Goal: Task Accomplishment & Management: Use online tool/utility

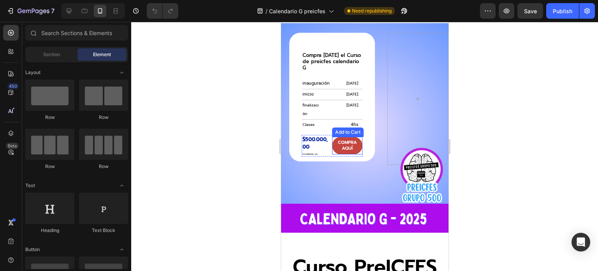
scroll to position [1378, 0]
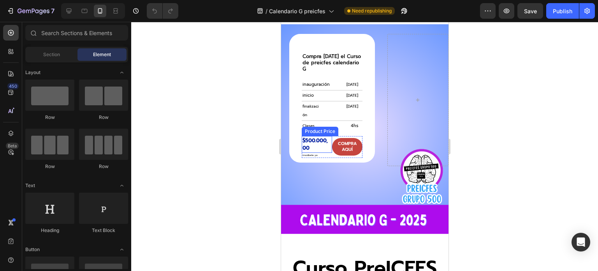
click at [318, 153] on div "$500.000,00" at bounding box center [316, 144] width 30 height 17
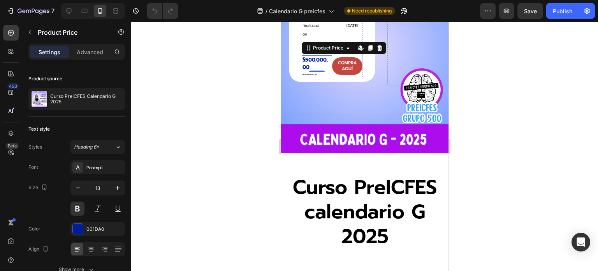
scroll to position [1495, 0]
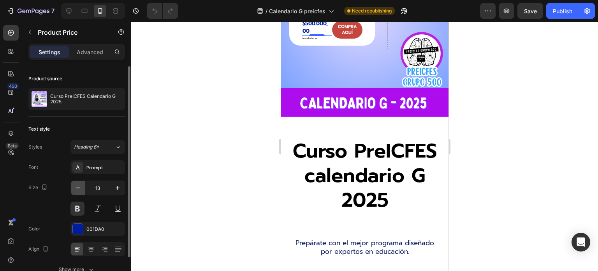
click at [78, 187] on icon "button" at bounding box center [78, 187] width 4 height 1
click at [79, 187] on icon "button" at bounding box center [78, 187] width 4 height 1
type input "10"
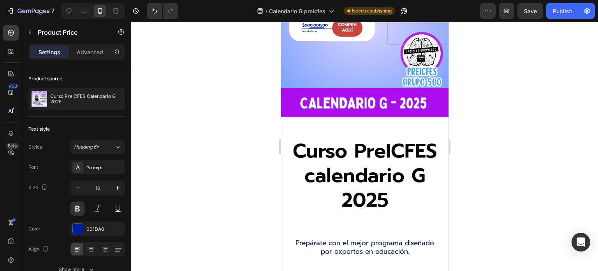
click at [252, 150] on div at bounding box center [364, 146] width 467 height 249
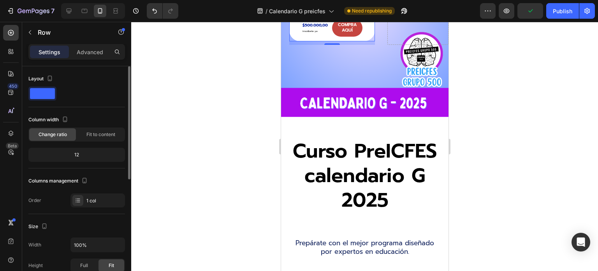
click at [76, 155] on div "12" at bounding box center [76, 154] width 93 height 11
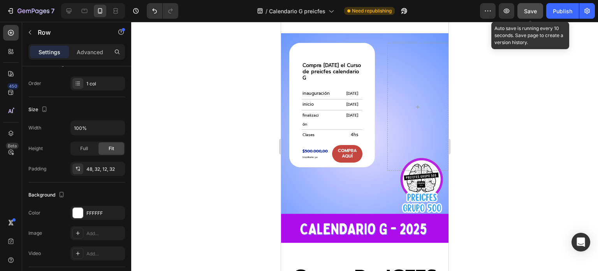
click at [522, 13] on button "Save" at bounding box center [530, 11] width 26 height 16
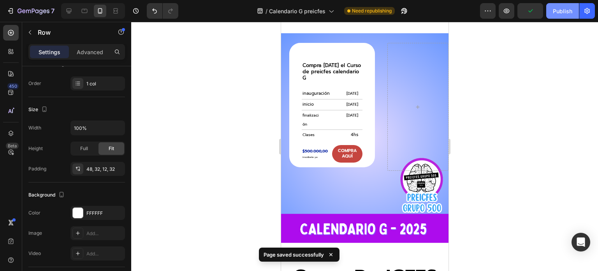
click at [550, 7] on button "Publish" at bounding box center [562, 11] width 33 height 16
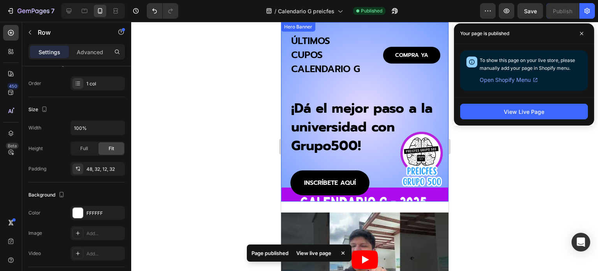
scroll to position [0, 0]
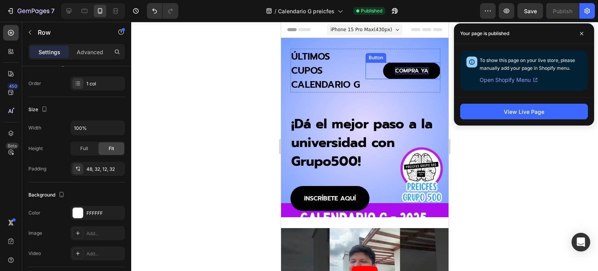
click at [413, 73] on p "COMPRA YA" at bounding box center [411, 70] width 33 height 7
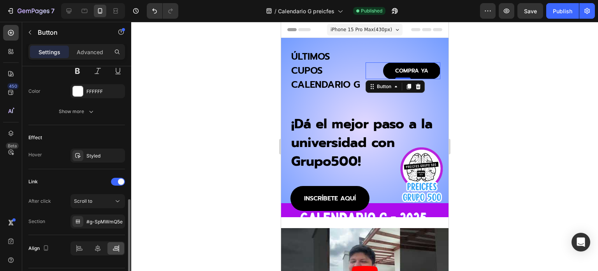
scroll to position [371, 0]
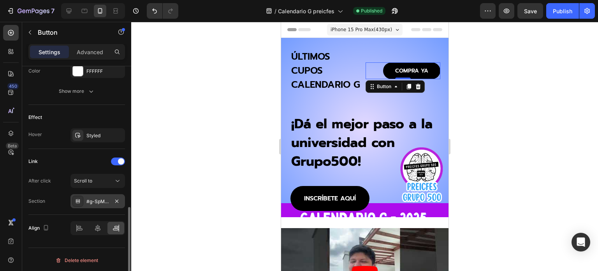
click at [97, 200] on div "#g-SpMWmQ5e" at bounding box center [97, 201] width 23 height 7
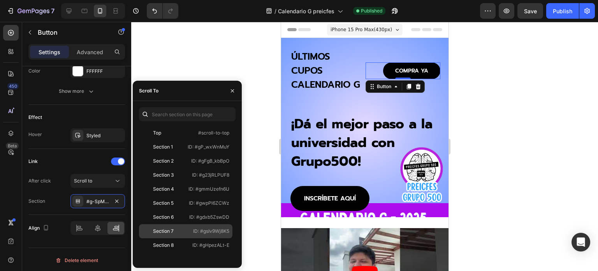
click at [163, 229] on div "Section 7" at bounding box center [163, 230] width 21 height 7
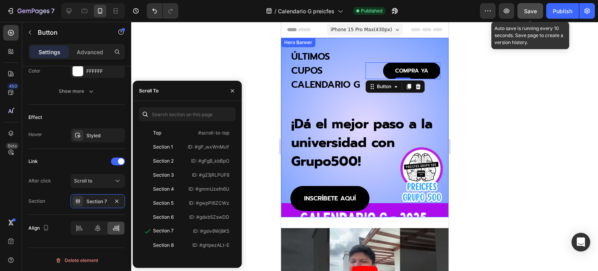
click at [531, 15] on div "Save" at bounding box center [530, 11] width 13 height 8
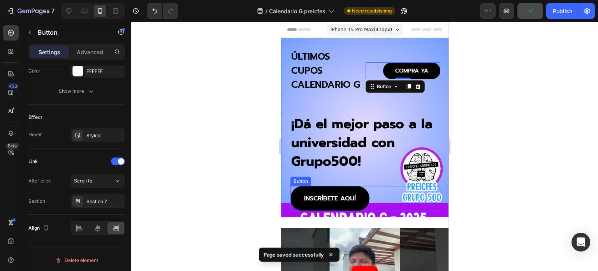
click at [322, 191] on link "INSCRÍBETE AQUÍ" at bounding box center [329, 198] width 79 height 25
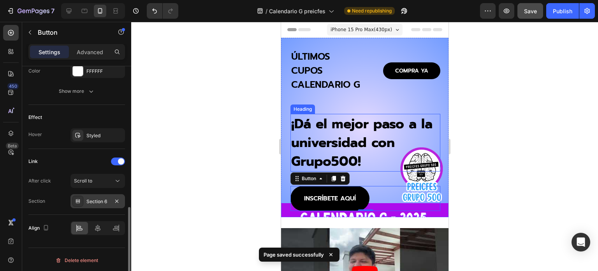
click at [93, 200] on div "Section 6" at bounding box center [97, 201] width 23 height 7
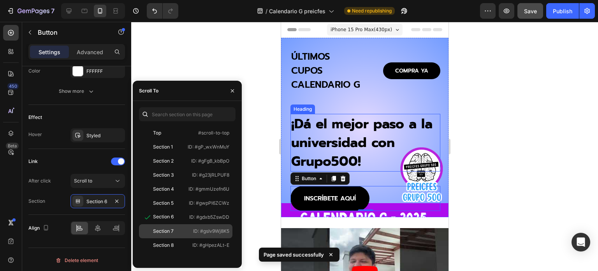
click at [159, 228] on div "Section 7" at bounding box center [163, 230] width 21 height 7
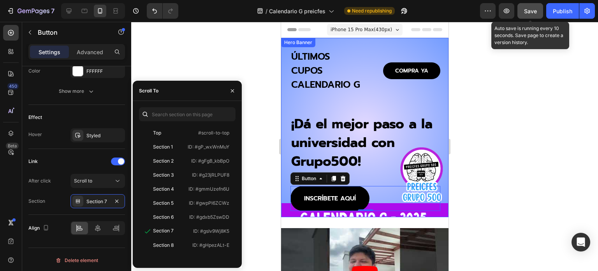
click at [529, 11] on span "Save" at bounding box center [530, 11] width 13 height 7
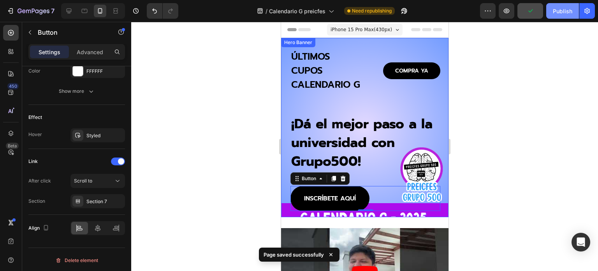
click at [564, 7] on div "Publish" at bounding box center [562, 11] width 19 height 8
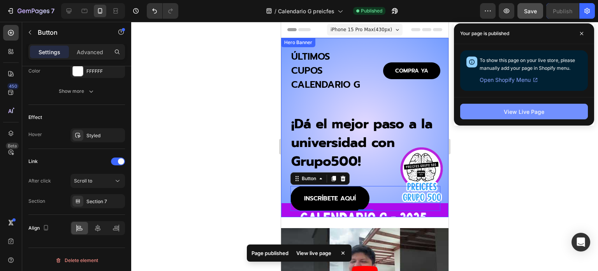
click at [512, 113] on div "View Live Page" at bounding box center [524, 111] width 40 height 8
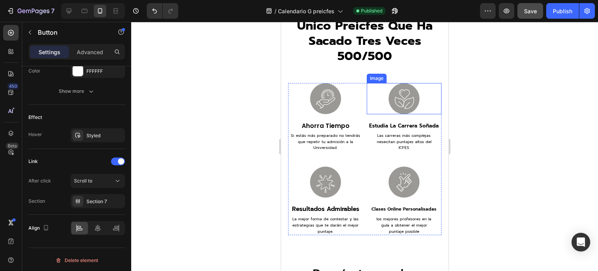
scroll to position [856, 0]
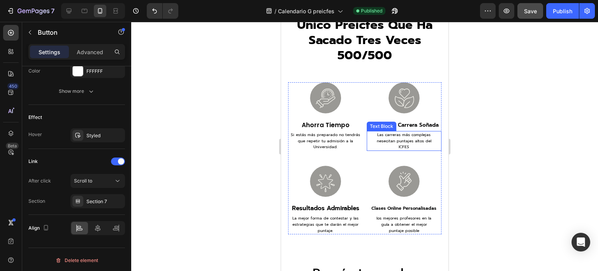
click at [392, 139] on p "Las carreras más complejas nesecitan puntajes altos del ICFES" at bounding box center [403, 141] width 55 height 18
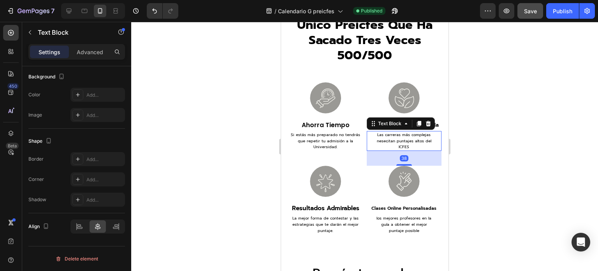
scroll to position [0, 0]
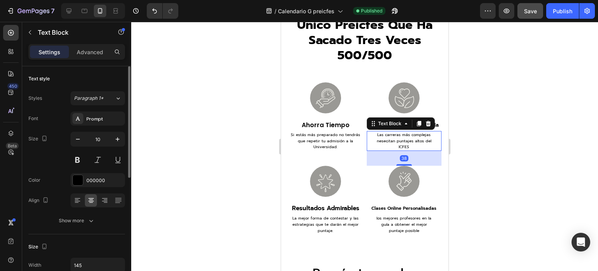
click at [392, 139] on p "Las carreras más complejas nesecitan puntajes altos del ICFES" at bounding box center [403, 141] width 55 height 18
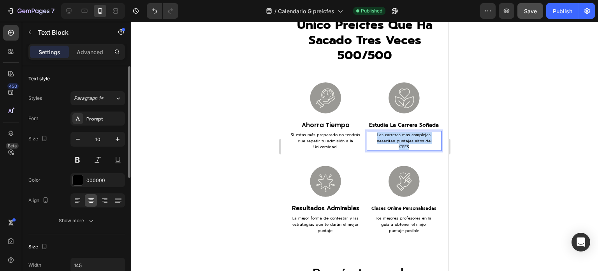
click at [392, 139] on p "Las carreras más complejas nesecitan puntajes altos del ICFES" at bounding box center [403, 141] width 55 height 18
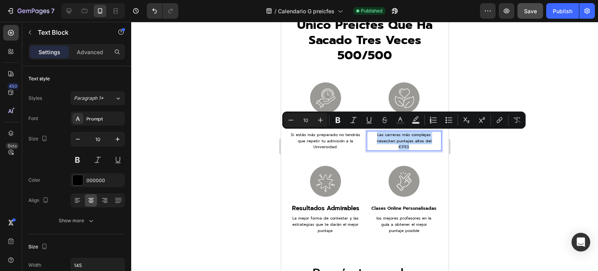
copy p "Las carreras más complejas nesecitan puntajes altos del ICFES"
click at [326, 224] on p "La mejor forma de contestar y las estrategias que te darán el mejor puntaje." at bounding box center [325, 224] width 74 height 18
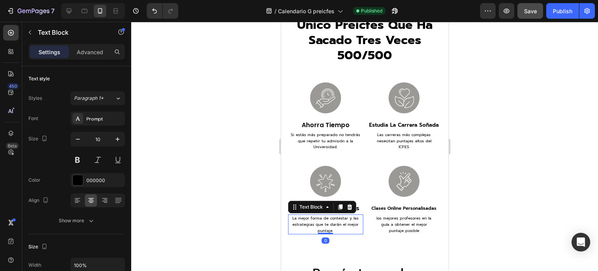
click at [324, 223] on p "La mejor forma de contestar y las estrategias que te darán el mejor puntaje." at bounding box center [325, 224] width 74 height 18
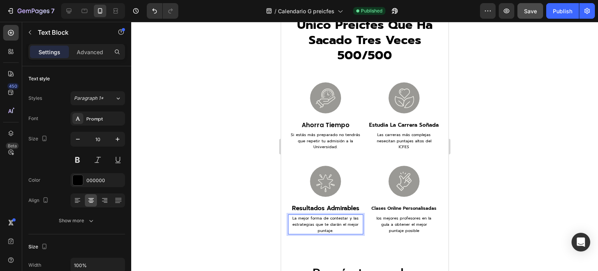
click at [292, 218] on p "La mejor forma de contestar y las estrategias que te darán el mejor puntaje." at bounding box center [325, 224] width 74 height 18
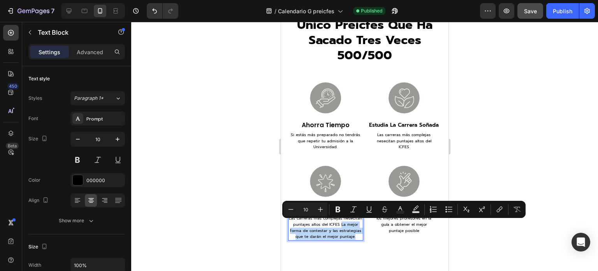
drag, startPoint x: 355, startPoint y: 222, endPoint x: 355, endPoint y: 241, distance: 19.5
click at [356, 239] on p "Las carreras más complejas nesecitan puntajes altos del ICFES La mejor forma de…" at bounding box center [325, 227] width 74 height 24
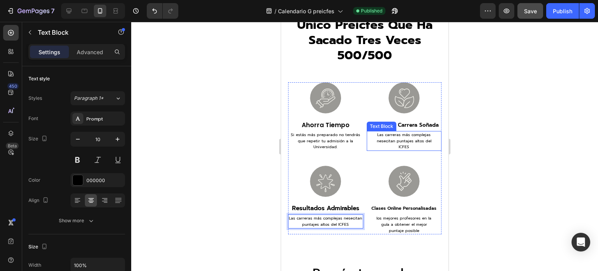
click at [388, 141] on p "Las carreras más complejas nesecitan puntajes altos del ICFES" at bounding box center [403, 141] width 55 height 18
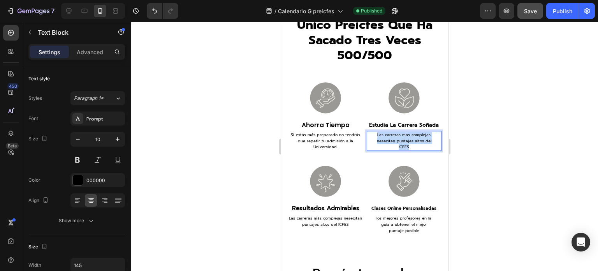
click at [391, 139] on p "Las carreras más complejas nesecitan puntajes altos del ICFES" at bounding box center [403, 141] width 55 height 18
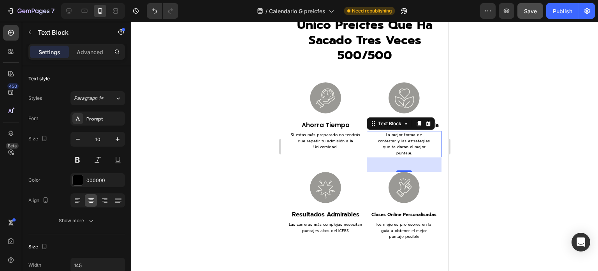
click at [227, 165] on div at bounding box center [364, 146] width 467 height 249
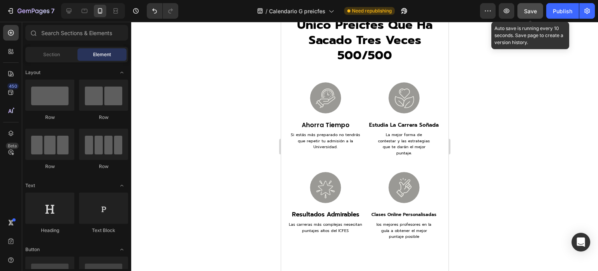
click at [530, 8] on span "Save" at bounding box center [530, 11] width 13 height 7
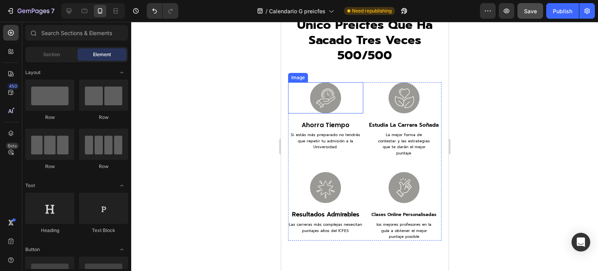
click at [313, 96] on img at bounding box center [324, 97] width 31 height 31
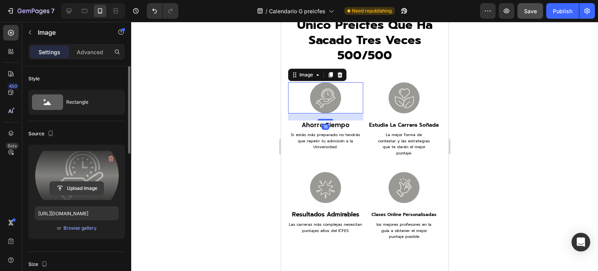
click at [79, 184] on input "file" at bounding box center [77, 187] width 54 height 13
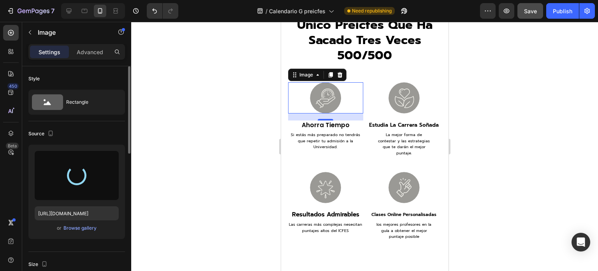
type input "[URL][DOMAIN_NAME]"
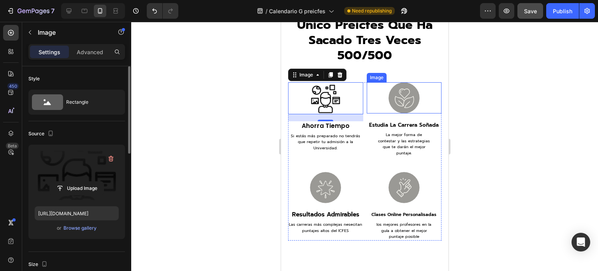
click at [397, 97] on img at bounding box center [403, 97] width 31 height 31
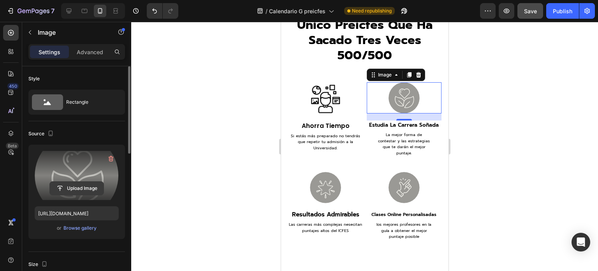
click at [74, 186] on input "file" at bounding box center [77, 187] width 54 height 13
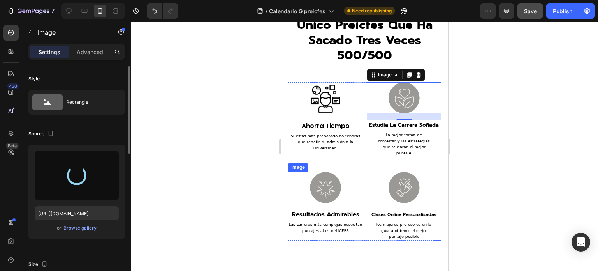
type input "[URL][DOMAIN_NAME]"
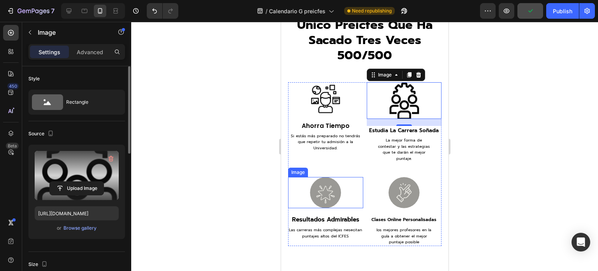
click at [322, 178] on img at bounding box center [324, 192] width 31 height 31
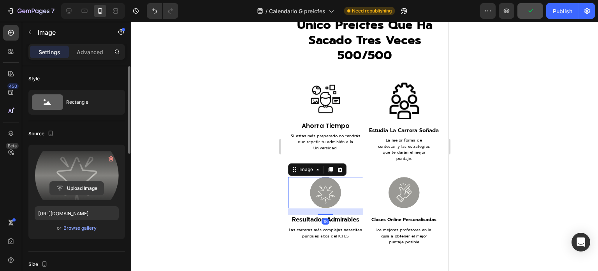
click at [69, 188] on input "file" at bounding box center [77, 187] width 54 height 13
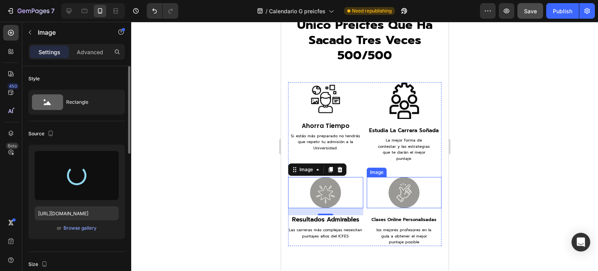
type input "[URL][DOMAIN_NAME]"
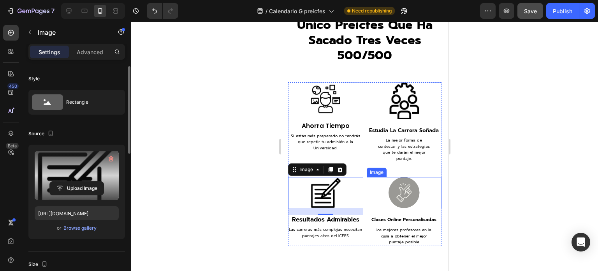
click at [398, 186] on img at bounding box center [403, 192] width 31 height 31
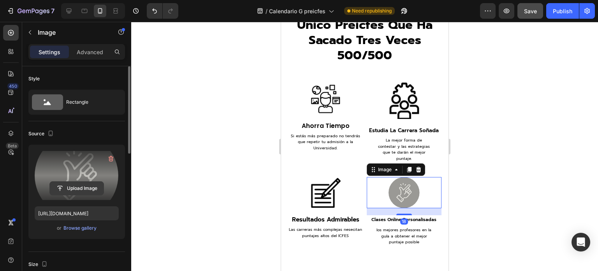
click at [69, 186] on input "file" at bounding box center [77, 187] width 54 height 13
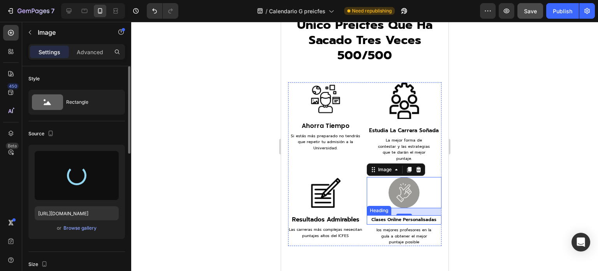
type input "[URL][DOMAIN_NAME]"
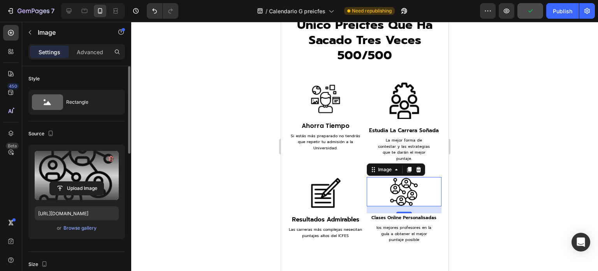
click at [402, 216] on div "18" at bounding box center [404, 219] width 8 height 6
click at [400, 216] on div "18" at bounding box center [404, 219] width 8 height 6
click at [424, 213] on h3 "clases online personalisadas" at bounding box center [403, 217] width 75 height 9
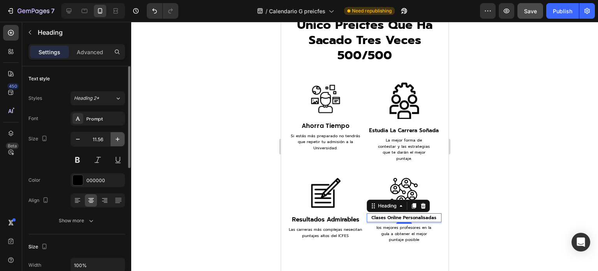
click at [114, 137] on icon "button" at bounding box center [118, 139] width 8 height 8
click at [79, 140] on icon "button" at bounding box center [78, 139] width 8 height 8
click at [78, 159] on button at bounding box center [77, 160] width 14 height 14
click at [97, 139] on input "11.56" at bounding box center [98, 139] width 26 height 14
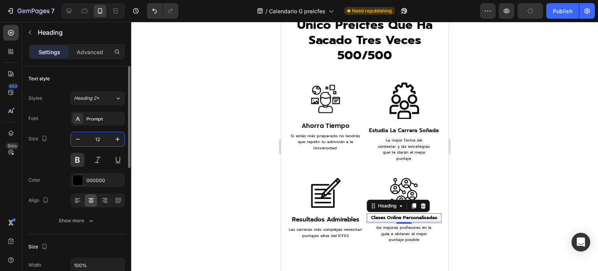
type input "12"
click at [217, 173] on div at bounding box center [364, 146] width 467 height 249
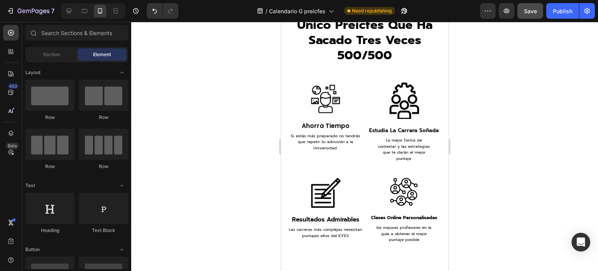
click at [258, 204] on div at bounding box center [364, 146] width 467 height 249
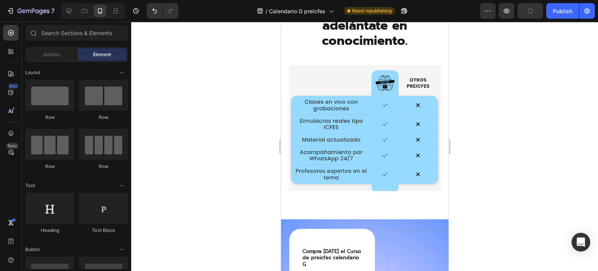
scroll to position [1635, 0]
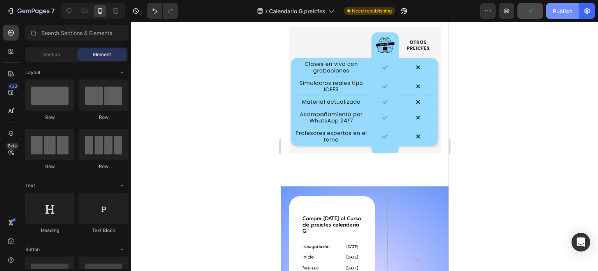
click at [554, 10] on div "Publish" at bounding box center [562, 11] width 19 height 8
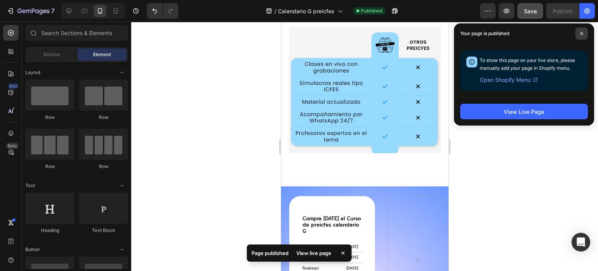
click at [578, 33] on span at bounding box center [581, 33] width 12 height 12
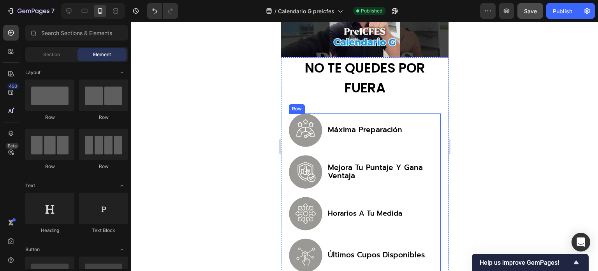
scroll to position [299, 0]
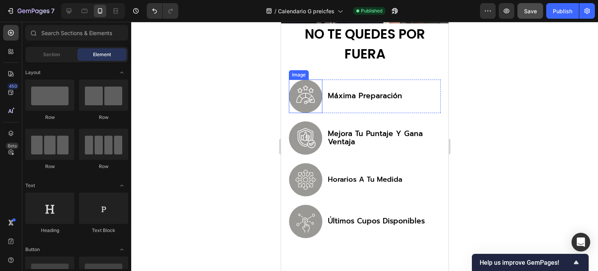
click at [313, 85] on img at bounding box center [304, 95] width 33 height 33
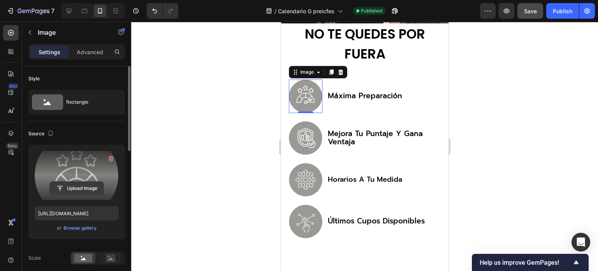
click at [73, 188] on input "file" at bounding box center [77, 187] width 54 height 13
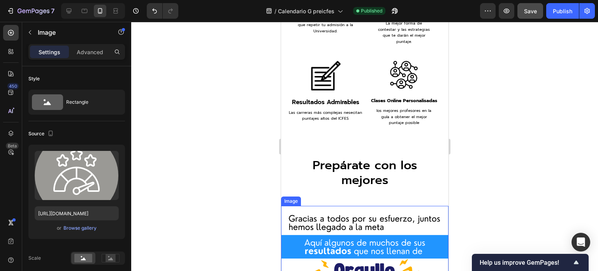
scroll to position [1038, 0]
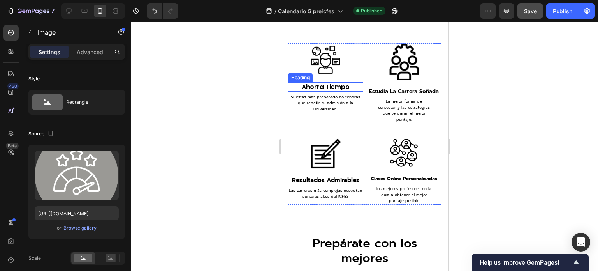
click at [336, 85] on h3 "ahorra tiempo" at bounding box center [325, 86] width 75 height 9
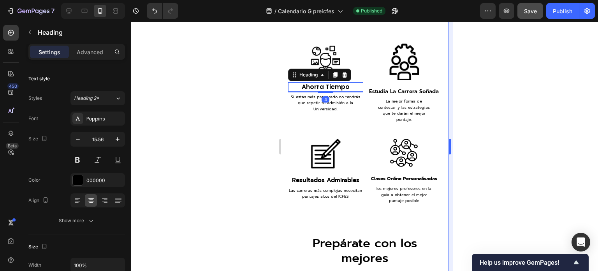
click at [323, 77] on div "Heading" at bounding box center [308, 74] width 37 height 9
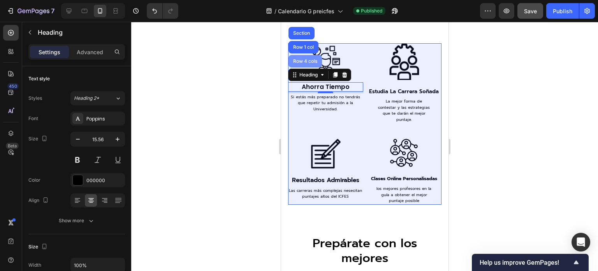
click at [306, 62] on div "Row 4 cols" at bounding box center [304, 61] width 27 height 5
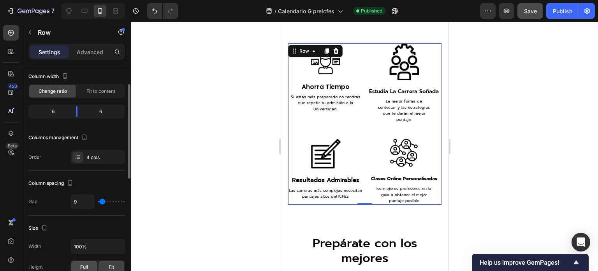
scroll to position [0, 0]
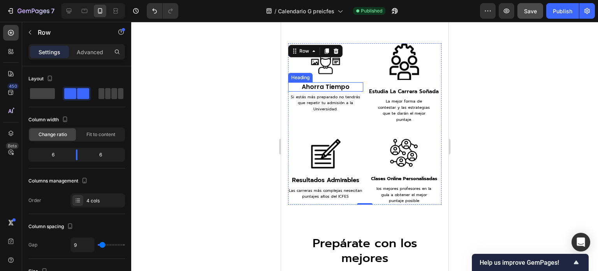
click at [332, 87] on h3 "ahorra tiempo" at bounding box center [325, 86] width 75 height 9
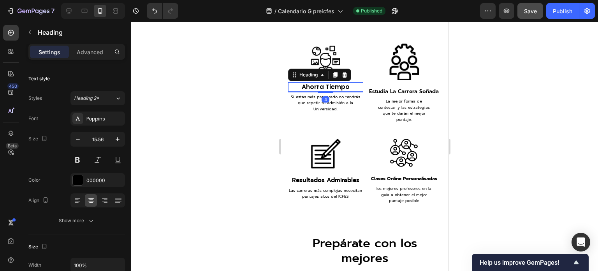
click at [330, 87] on h3 "ahorra tiempo" at bounding box center [325, 86] width 75 height 9
click at [330, 87] on p "ahorra tiempo" at bounding box center [325, 86] width 74 height 7
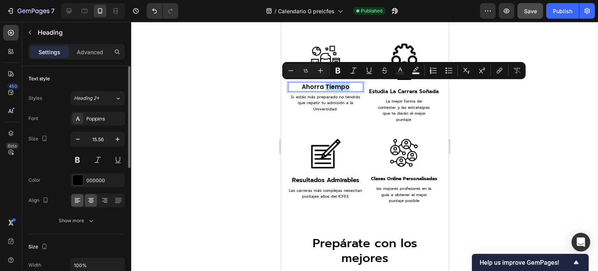
scroll to position [39, 0]
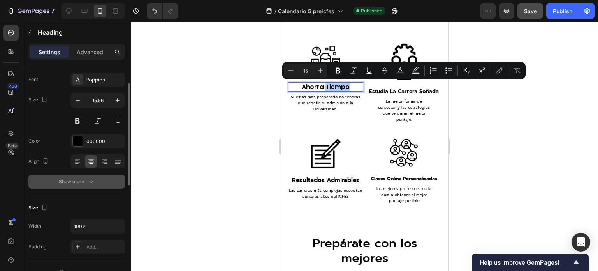
click at [77, 182] on div "Show more" at bounding box center [77, 181] width 36 height 8
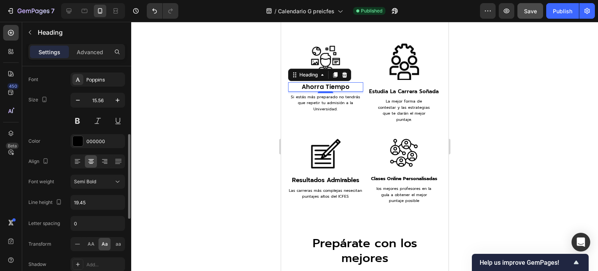
scroll to position [78, 0]
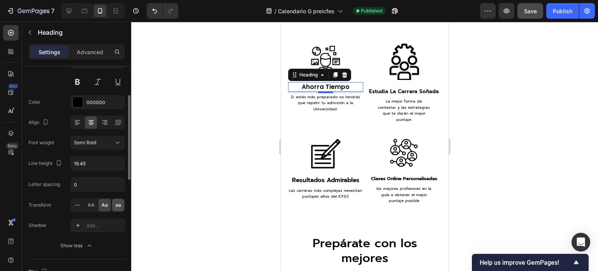
click at [116, 204] on span "aa" at bounding box center [118, 204] width 5 height 7
click at [77, 205] on icon at bounding box center [78, 205] width 8 height 8
click at [77, 206] on icon at bounding box center [78, 205] width 8 height 8
click at [78, 205] on icon at bounding box center [78, 205] width 8 height 8
click at [92, 201] on span "AA" at bounding box center [91, 204] width 7 height 7
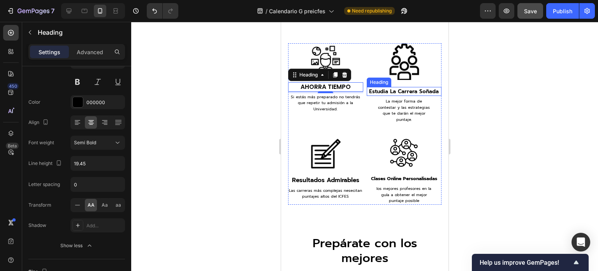
click at [388, 90] on h3 "estudia la carrera soñada" at bounding box center [403, 91] width 75 height 9
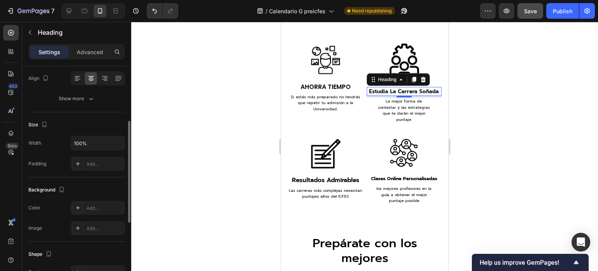
scroll to position [44, 0]
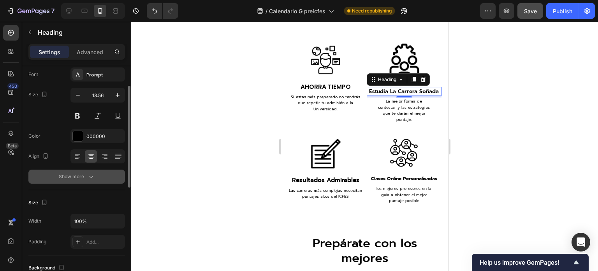
click at [69, 178] on div "Show more" at bounding box center [77, 176] width 36 height 8
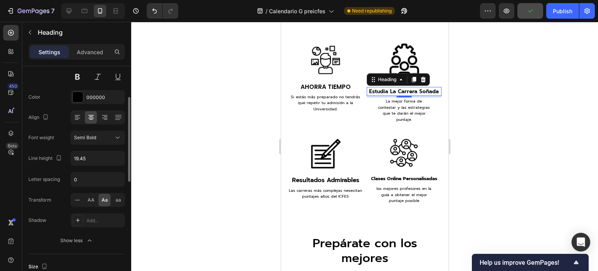
scroll to position [122, 0]
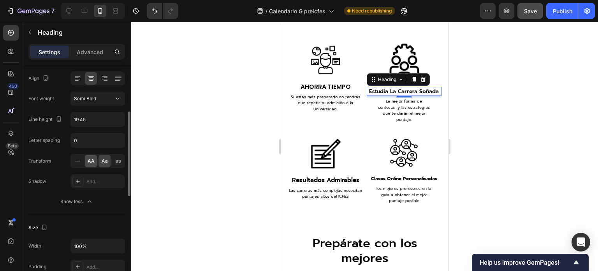
click at [91, 160] on span "AA" at bounding box center [91, 160] width 7 height 7
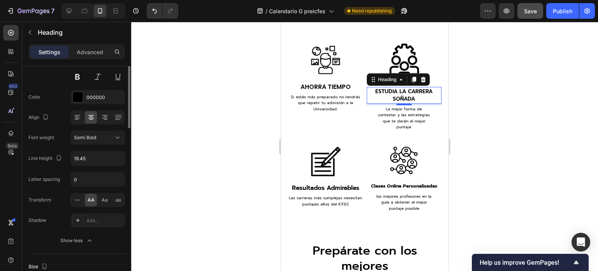
scroll to position [44, 0]
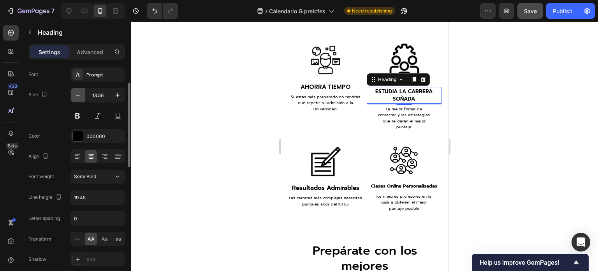
click at [81, 95] on icon "button" at bounding box center [78, 95] width 8 height 8
type input "11.56"
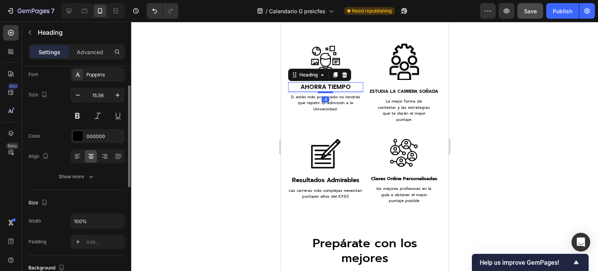
click at [302, 88] on p "ahorra tiempo" at bounding box center [325, 86] width 74 height 7
click at [76, 92] on icon "button" at bounding box center [78, 95] width 8 height 8
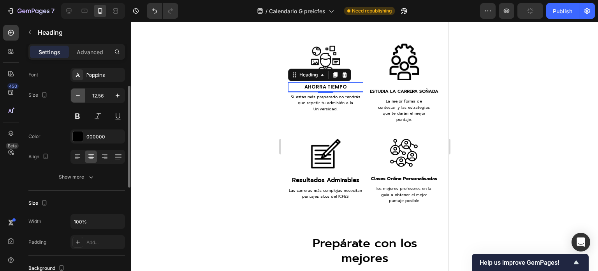
click at [77, 93] on icon "button" at bounding box center [78, 95] width 8 height 8
click at [119, 94] on icon "button" at bounding box center [118, 95] width 8 height 8
type input "12.56"
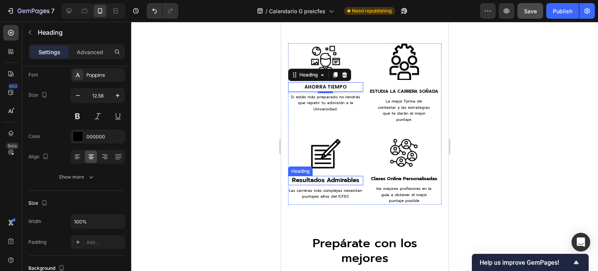
click at [325, 176] on h3 "resultados admirables" at bounding box center [325, 180] width 75 height 9
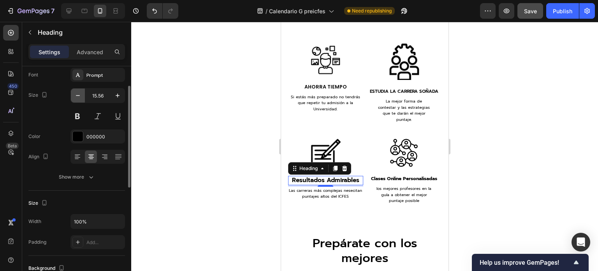
click at [77, 95] on icon "button" at bounding box center [78, 95] width 4 height 1
click at [78, 98] on icon "button" at bounding box center [78, 95] width 8 height 8
type input "13.56"
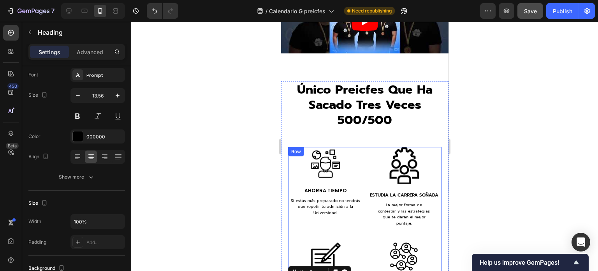
scroll to position [921, 0]
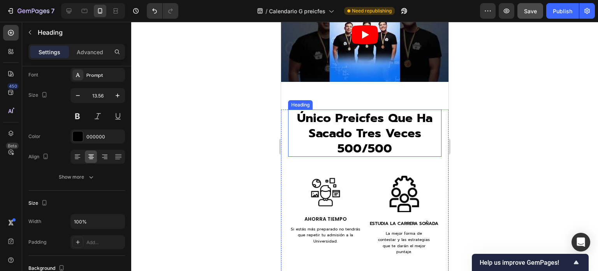
click at [362, 126] on h2 "único preicfes que ha sacado tres veces 500/500" at bounding box center [364, 132] width 153 height 47
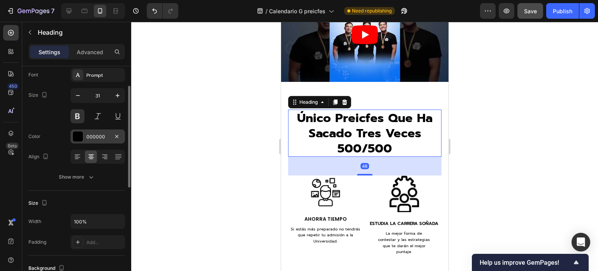
click at [78, 135] on div at bounding box center [78, 136] width 10 height 10
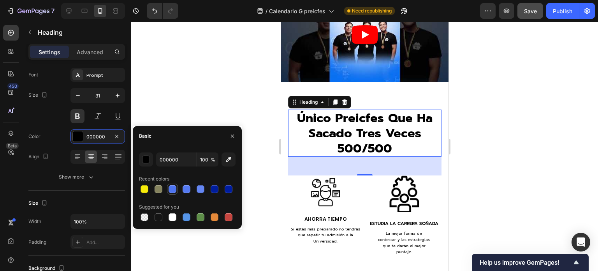
click at [174, 187] on div at bounding box center [173, 189] width 8 height 8
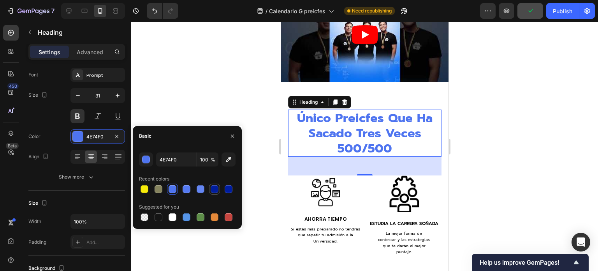
click at [211, 188] on div at bounding box center [215, 189] width 8 height 8
type input "001D9C"
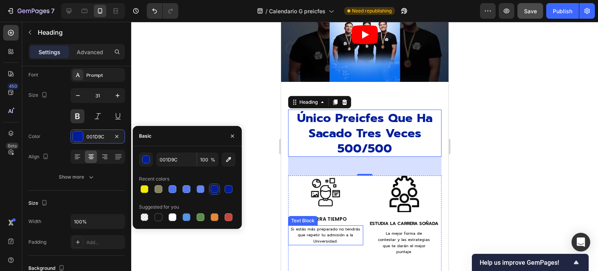
click at [329, 229] on p "Si estás más preparado no tendrás que repetir tu admisión a la Universidad." at bounding box center [325, 235] width 74 height 18
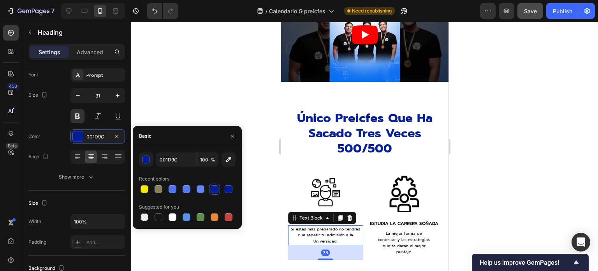
scroll to position [0, 0]
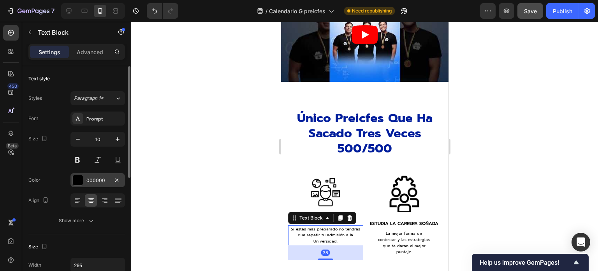
click at [88, 180] on div "000000" at bounding box center [97, 180] width 23 height 7
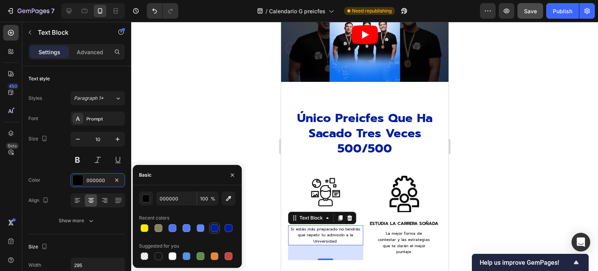
click at [216, 228] on div at bounding box center [215, 228] width 8 height 8
type input "001D9C"
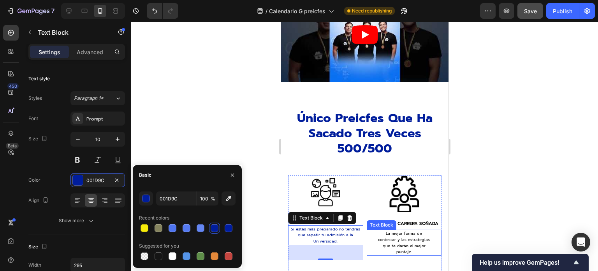
click at [404, 234] on p "La mejor forma de contestar y las estrategias que te darán el mejor puntaje." at bounding box center [403, 242] width 55 height 24
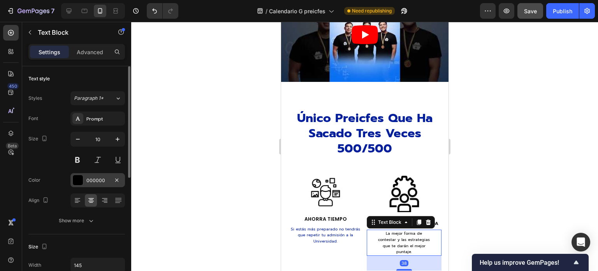
click at [78, 177] on div at bounding box center [78, 180] width 10 height 10
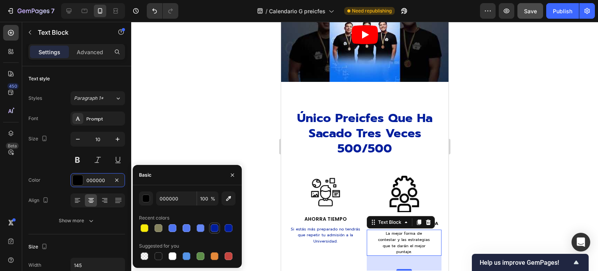
click at [214, 225] on div at bounding box center [215, 228] width 8 height 8
type input "001D9C"
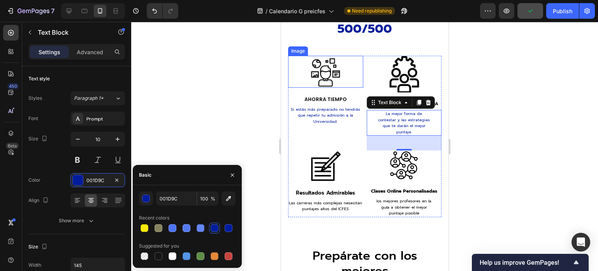
scroll to position [1038, 0]
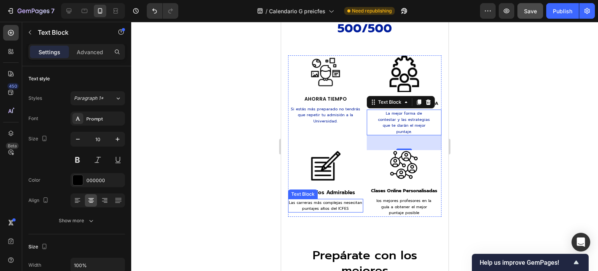
click at [316, 199] on p "Las carreras más complejas nesecitan puntajes altos del ICFES" at bounding box center [325, 205] width 74 height 12
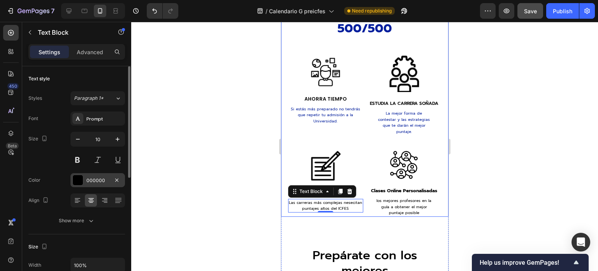
click at [88, 182] on div "000000" at bounding box center [97, 180] width 23 height 7
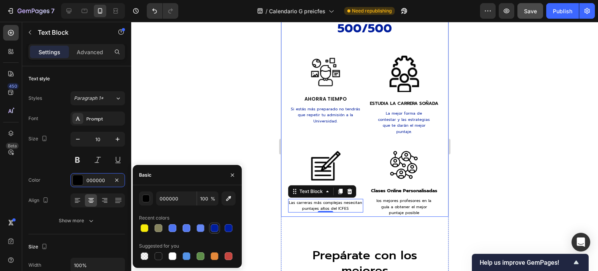
click at [213, 226] on div at bounding box center [215, 228] width 8 height 8
type input "001D9C"
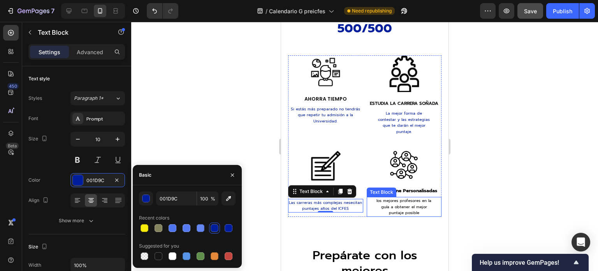
click at [399, 202] on p "los mejores profesores en la guía a obtener el mejor puntaje posible" at bounding box center [403, 206] width 55 height 18
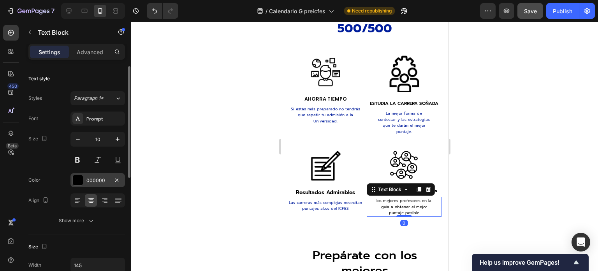
click at [84, 178] on div "000000" at bounding box center [97, 180] width 54 height 14
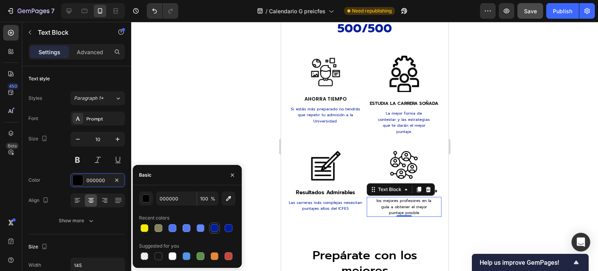
click at [215, 227] on div at bounding box center [215, 228] width 8 height 8
type input "001D9C"
click at [485, 176] on div at bounding box center [364, 146] width 467 height 249
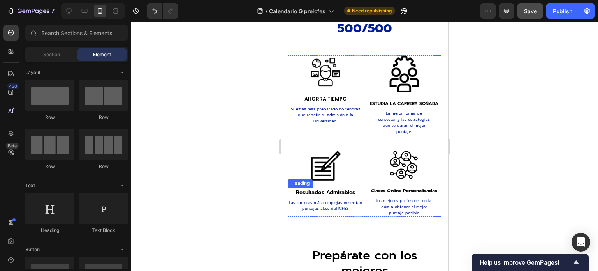
click at [316, 188] on h3 "resultados admirables" at bounding box center [325, 192] width 75 height 9
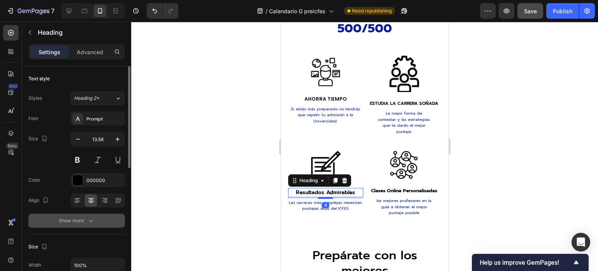
click at [65, 218] on div "Show more" at bounding box center [77, 220] width 36 height 8
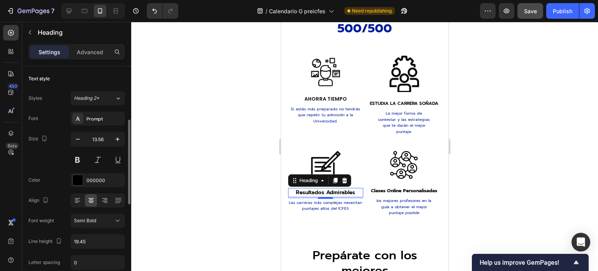
scroll to position [39, 0]
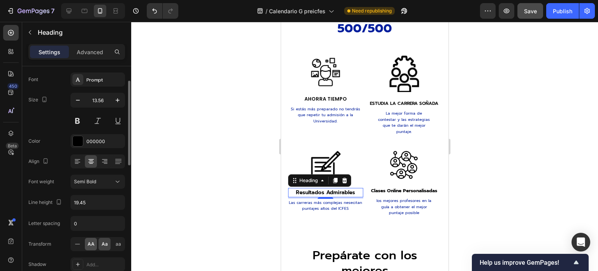
click at [91, 241] on span "AA" at bounding box center [91, 243] width 7 height 7
click at [415, 186] on h3 "clases online personalisadas" at bounding box center [403, 190] width 75 height 9
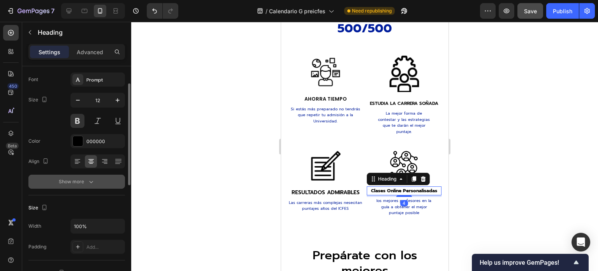
click at [85, 186] on button "Show more" at bounding box center [76, 181] width 97 height 14
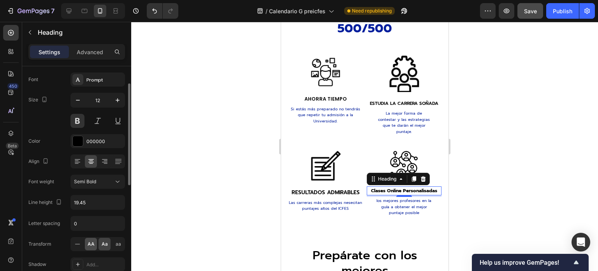
click at [86, 241] on div "AA" at bounding box center [91, 243] width 12 height 12
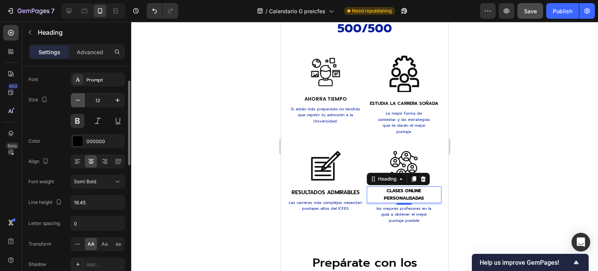
click at [75, 98] on icon "button" at bounding box center [78, 100] width 8 height 8
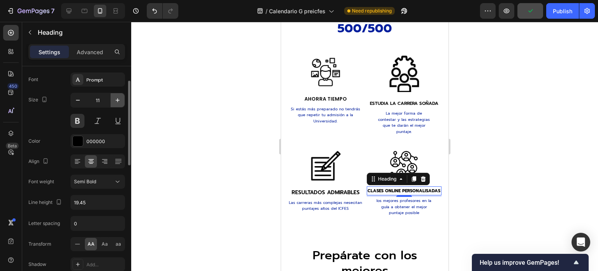
click at [114, 101] on icon "button" at bounding box center [118, 100] width 8 height 8
type input "12"
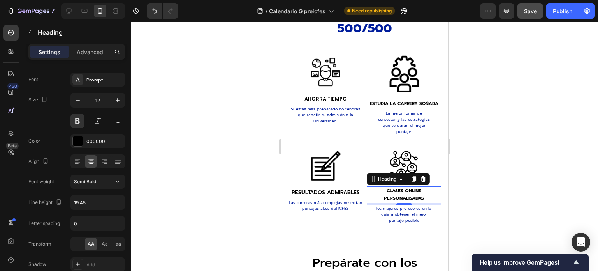
click at [402, 190] on h3 "clases online personalisadas" at bounding box center [403, 194] width 75 height 17
click at [402, 192] on p "clases online personalisadas" at bounding box center [404, 194] width 74 height 15
click at [400, 190] on p "clases online personalisadas" at bounding box center [404, 194] width 74 height 15
click at [399, 190] on p "clases online personalisadas" at bounding box center [404, 194] width 74 height 15
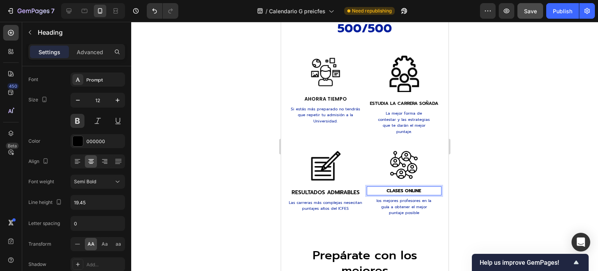
click at [512, 164] on div at bounding box center [364, 146] width 467 height 249
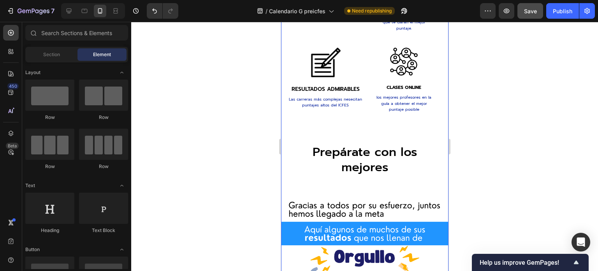
scroll to position [1155, 0]
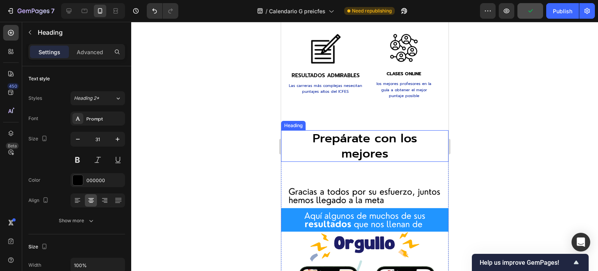
click at [369, 137] on h2 "Prepárate con los mejores" at bounding box center [364, 146] width 152 height 32
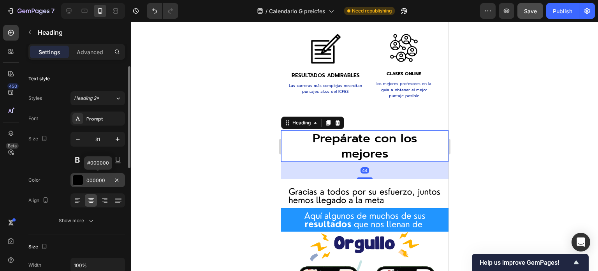
click at [83, 179] on div "000000" at bounding box center [97, 180] width 54 height 14
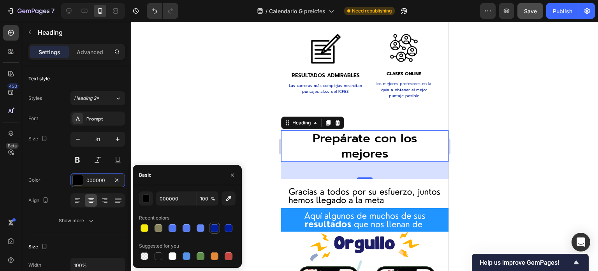
click at [216, 227] on div at bounding box center [215, 228] width 8 height 8
type input "001D9C"
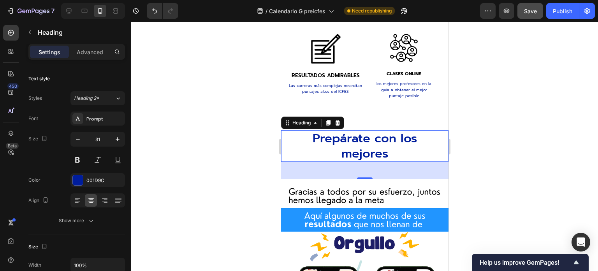
click at [243, 137] on div at bounding box center [364, 146] width 467 height 249
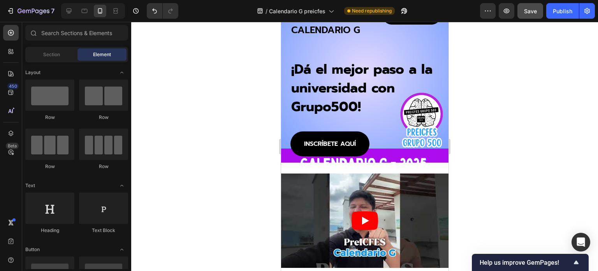
scroll to position [0, 0]
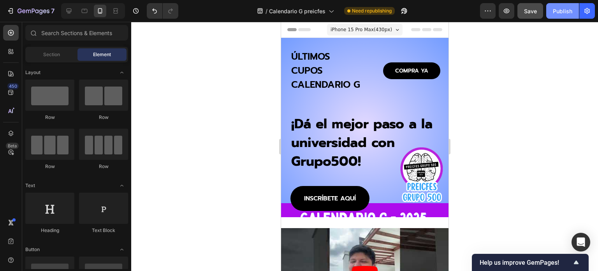
click at [559, 11] on div "Publish" at bounding box center [562, 11] width 19 height 8
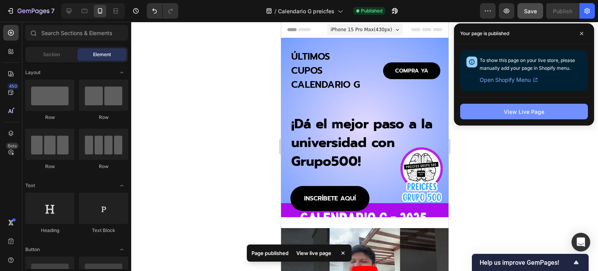
click at [514, 112] on div "View Live Page" at bounding box center [524, 111] width 40 height 8
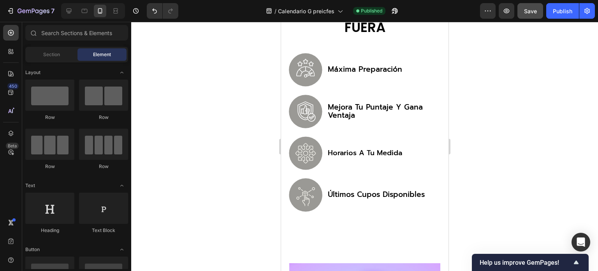
scroll to position [311, 0]
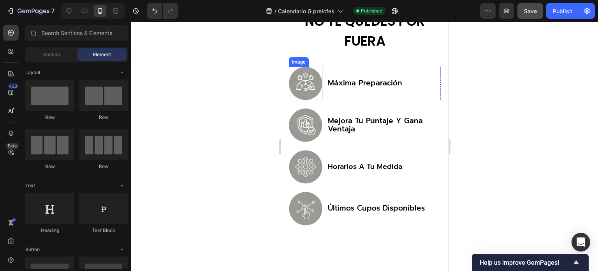
click at [303, 85] on img at bounding box center [304, 83] width 33 height 33
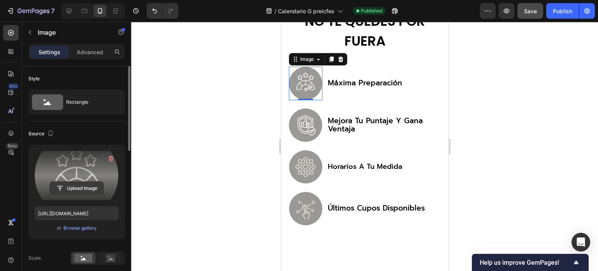
click at [78, 186] on input "file" at bounding box center [77, 187] width 54 height 13
click at [78, 188] on input "file" at bounding box center [77, 187] width 54 height 13
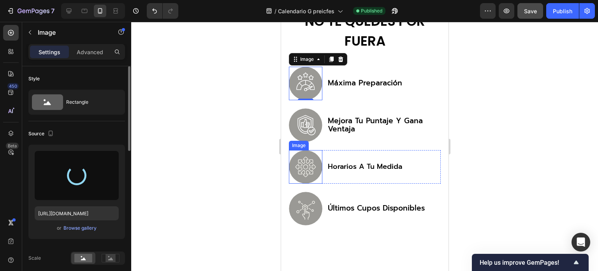
type input "[URL][DOMAIN_NAME]"
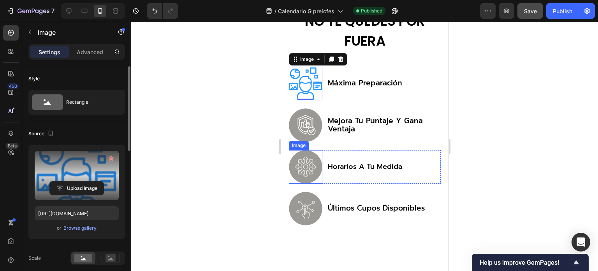
click at [305, 159] on img at bounding box center [304, 166] width 33 height 33
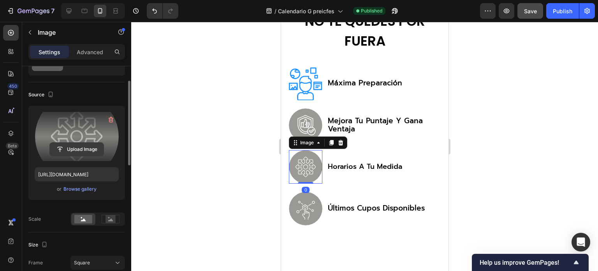
click at [80, 149] on input "file" at bounding box center [77, 148] width 54 height 13
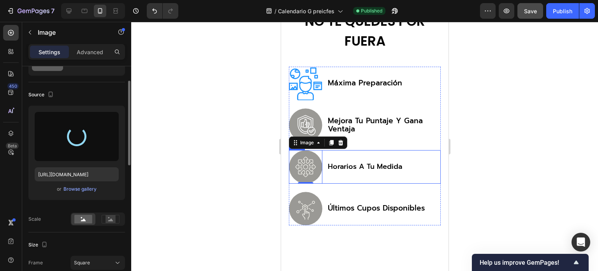
type input "[URL][DOMAIN_NAME]"
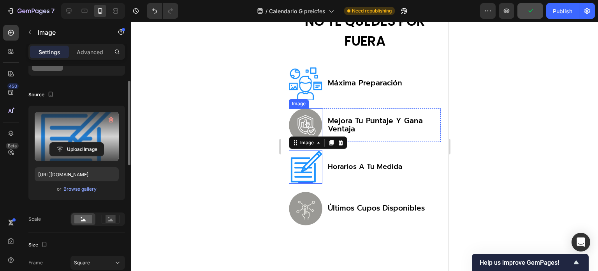
click at [310, 119] on img at bounding box center [304, 124] width 33 height 33
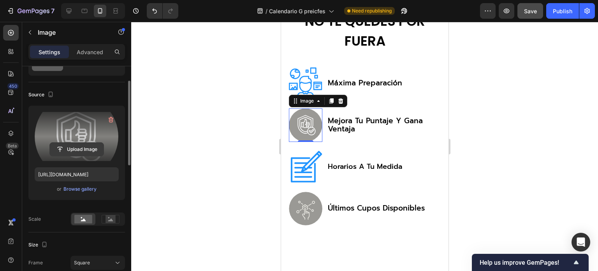
click at [76, 149] on input "file" at bounding box center [77, 148] width 54 height 13
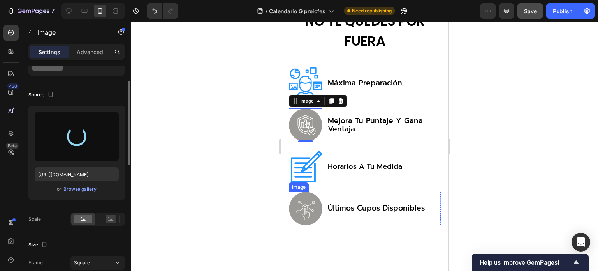
click at [310, 204] on img at bounding box center [304, 208] width 33 height 33
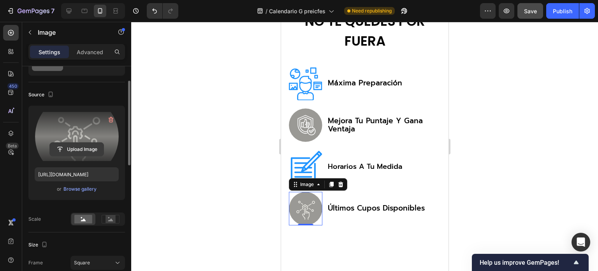
click at [72, 152] on input "file" at bounding box center [77, 148] width 54 height 13
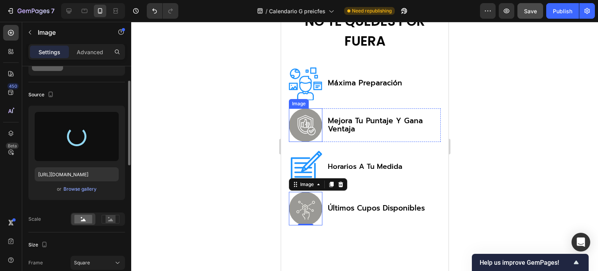
type input "[URL][DOMAIN_NAME]"
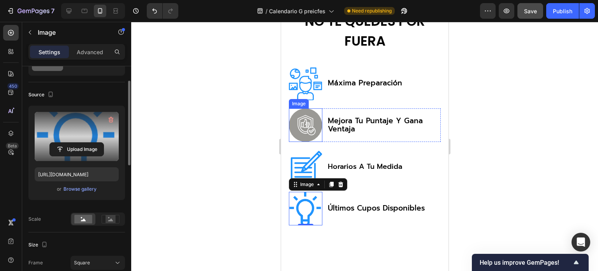
click at [303, 118] on img at bounding box center [304, 124] width 33 height 33
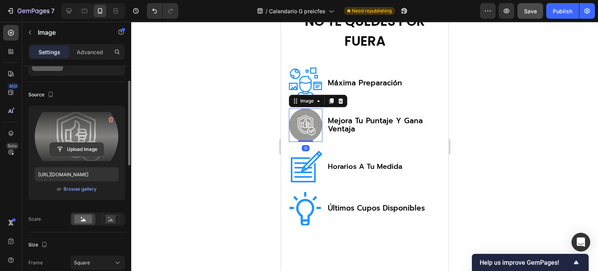
click at [82, 150] on input "file" at bounding box center [77, 148] width 54 height 13
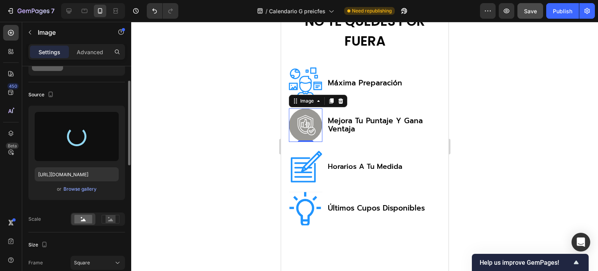
type input "[URL][DOMAIN_NAME]"
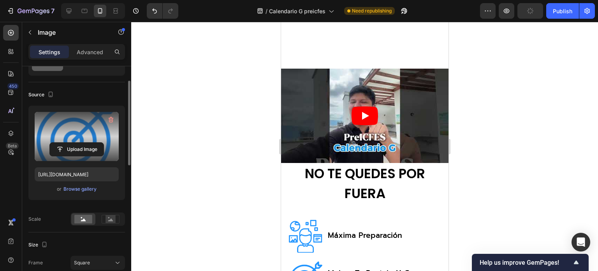
scroll to position [156, 0]
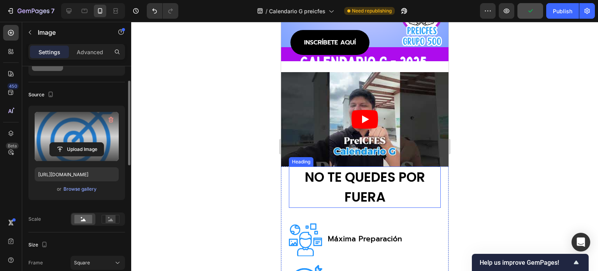
click at [373, 177] on h2 "NO TE QUEDES POR FUERA" at bounding box center [364, 186] width 152 height 41
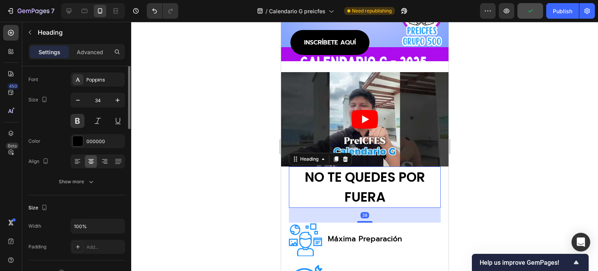
scroll to position [0, 0]
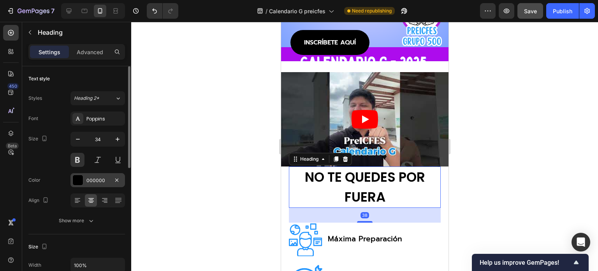
click at [80, 184] on div at bounding box center [78, 180] width 10 height 10
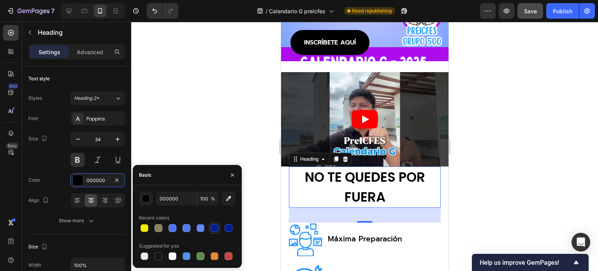
click at [216, 228] on div at bounding box center [215, 228] width 8 height 8
type input "001D9C"
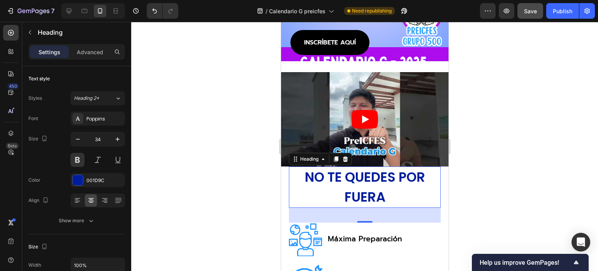
click at [241, 128] on div at bounding box center [364, 146] width 467 height 249
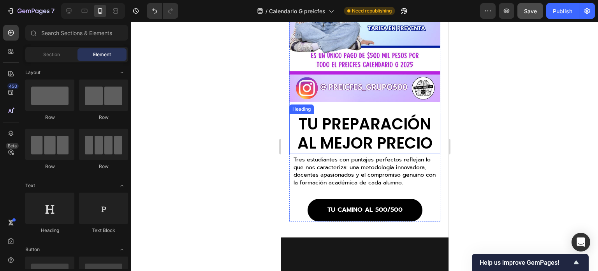
scroll to position [701, 0]
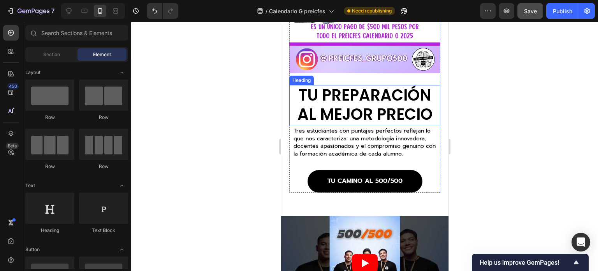
click at [340, 102] on h2 "TU PREPARACIÓN AL MEJOR PRECIO" at bounding box center [364, 105] width 151 height 40
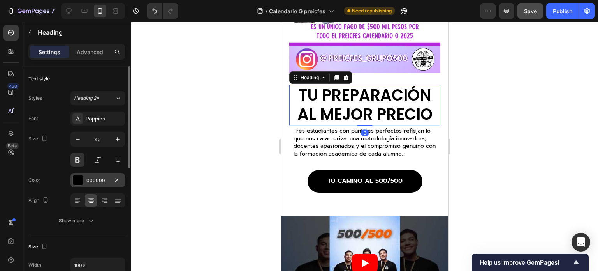
click at [77, 179] on div at bounding box center [78, 180] width 10 height 10
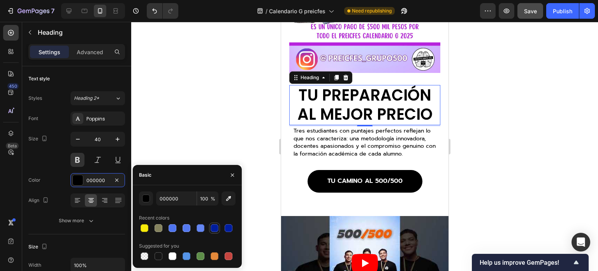
click at [216, 228] on div at bounding box center [215, 228] width 8 height 8
type input "001D9C"
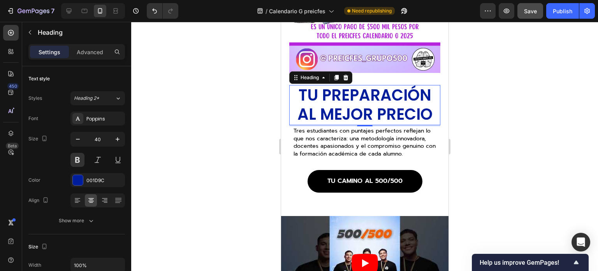
click at [490, 146] on div at bounding box center [364, 146] width 467 height 249
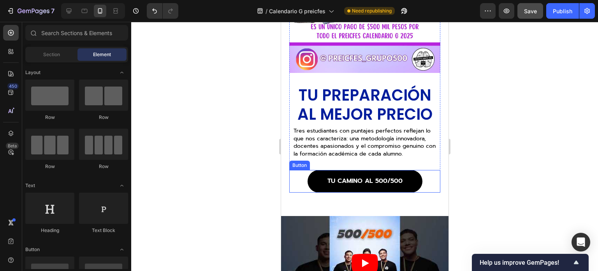
click at [413, 175] on link "TU CAMINO AL 500/500" at bounding box center [364, 181] width 115 height 23
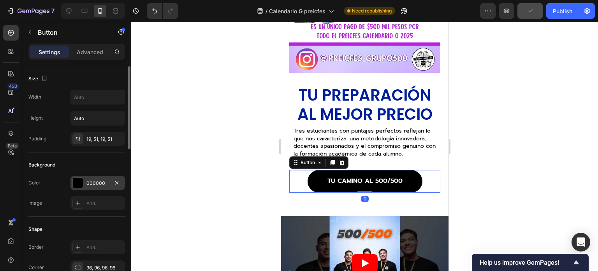
click at [75, 181] on div at bounding box center [78, 182] width 10 height 10
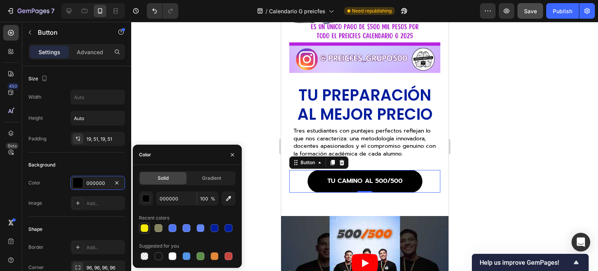
click at [144, 230] on div at bounding box center [145, 228] width 8 height 8
type input "F7EB09"
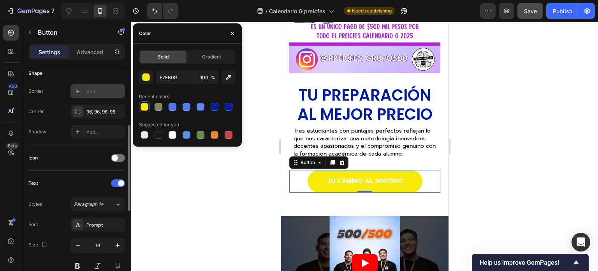
scroll to position [195, 0]
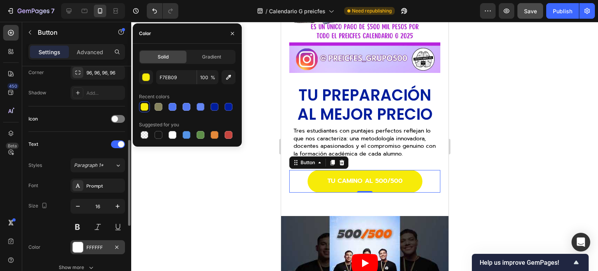
click at [80, 242] on div at bounding box center [78, 247] width 10 height 10
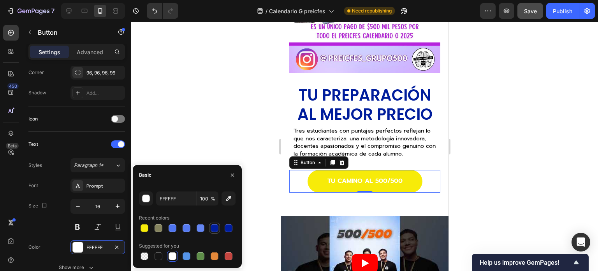
click at [212, 227] on div at bounding box center [215, 228] width 8 height 8
type input "001D9C"
click at [489, 177] on div at bounding box center [364, 146] width 467 height 249
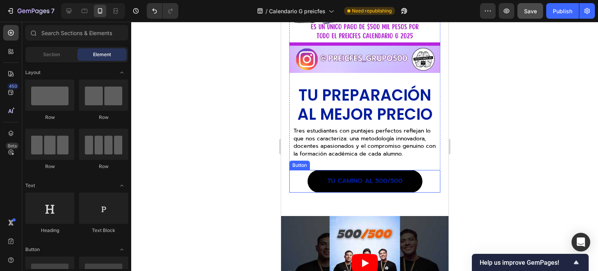
click at [380, 170] on link "TU CAMINO AL 500/500" at bounding box center [364, 181] width 115 height 23
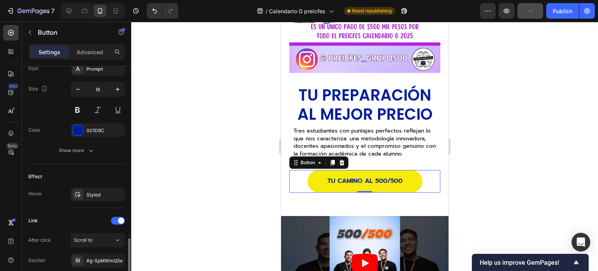
scroll to position [350, 0]
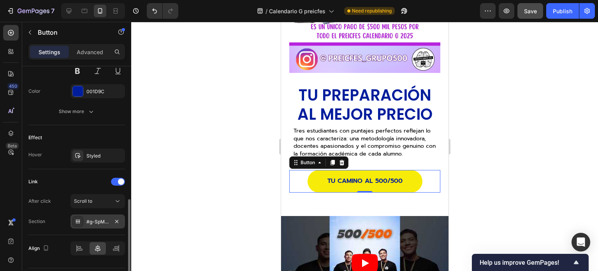
click at [92, 216] on div "#g-SpMWmQ5e" at bounding box center [97, 221] width 54 height 14
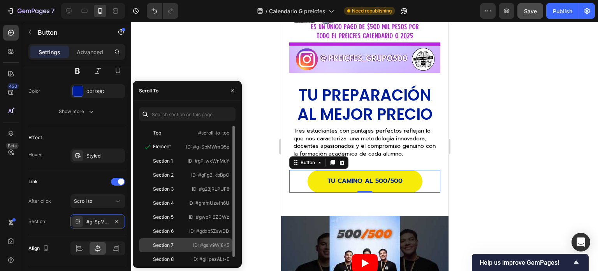
click at [171, 244] on div "Section 7" at bounding box center [163, 244] width 21 height 7
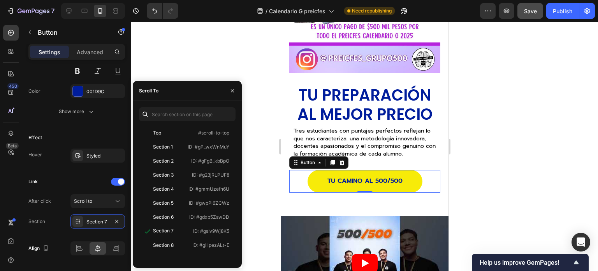
click at [505, 148] on div at bounding box center [364, 146] width 467 height 249
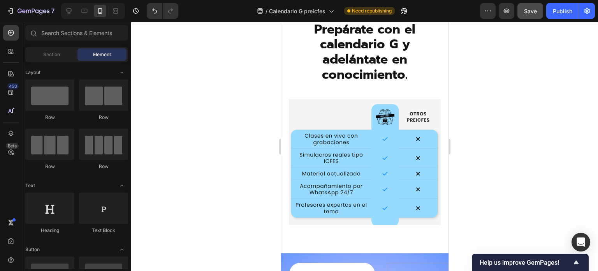
scroll to position [1752, 0]
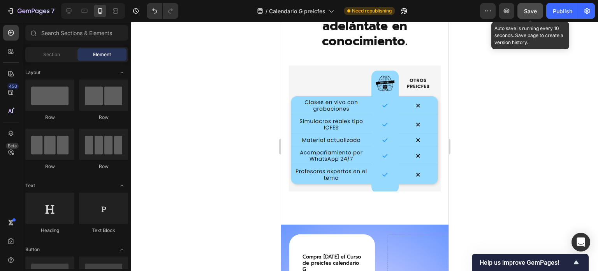
click at [527, 15] on button "Save" at bounding box center [530, 11] width 26 height 16
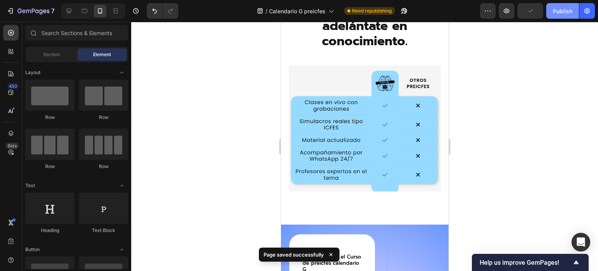
click at [555, 6] on button "Publish" at bounding box center [562, 11] width 33 height 16
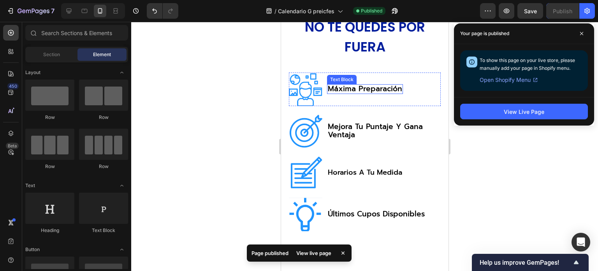
scroll to position [272, 0]
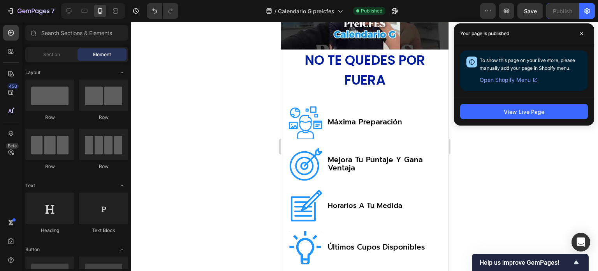
click at [487, 165] on div at bounding box center [364, 146] width 467 height 249
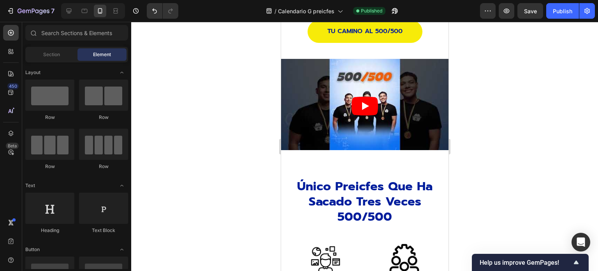
scroll to position [740, 0]
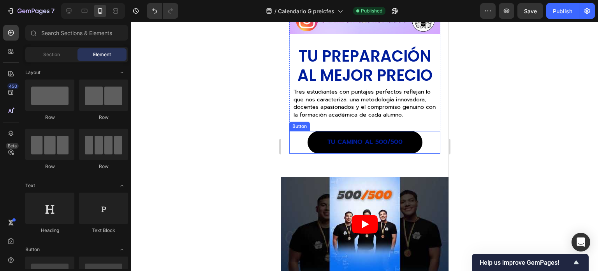
click at [402, 131] on link "TU CAMINO AL 500/500" at bounding box center [364, 142] width 115 height 23
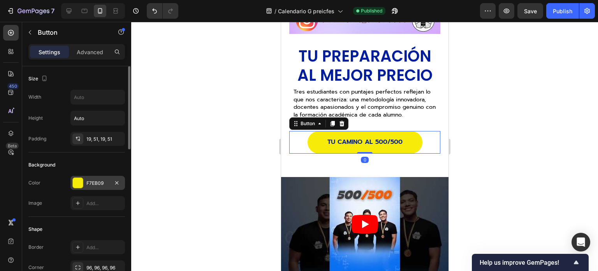
click at [92, 185] on div "F7EB09" at bounding box center [97, 183] width 54 height 14
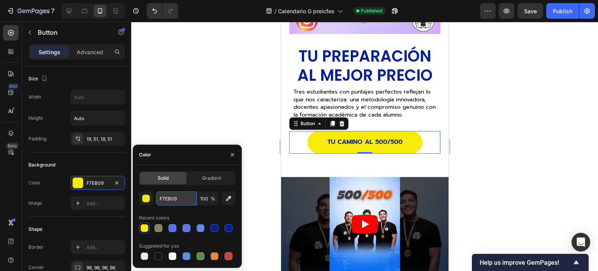
click at [176, 195] on input "F7EB09" at bounding box center [176, 198] width 40 height 14
click at [150, 197] on button "button" at bounding box center [146, 198] width 14 height 14
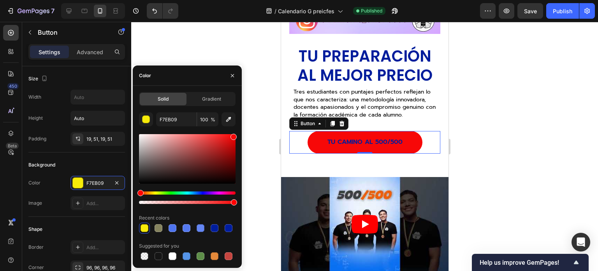
drag, startPoint x: 144, startPoint y: 193, endPoint x: 137, endPoint y: 195, distance: 7.2
click at [137, 195] on div "Solid Gradient F7EB09 100 % Recent colors Suggested for you" at bounding box center [187, 176] width 109 height 169
drag, startPoint x: 234, startPoint y: 136, endPoint x: 240, endPoint y: 129, distance: 8.9
click at [240, 129] on div "Solid Gradient F70808 100 % Recent colors Suggested for you" at bounding box center [187, 176] width 109 height 169
click at [212, 227] on div at bounding box center [215, 228] width 8 height 8
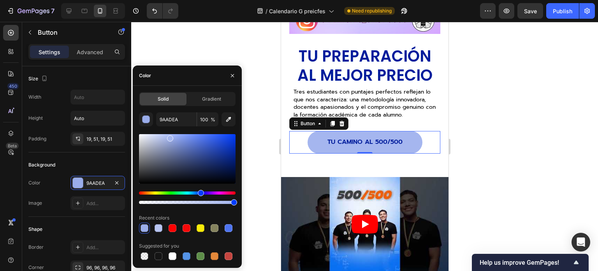
drag, startPoint x: 204, startPoint y: 139, endPoint x: 169, endPoint y: 137, distance: 35.5
click at [169, 137] on div at bounding box center [170, 138] width 6 height 6
type input "A5B6EF"
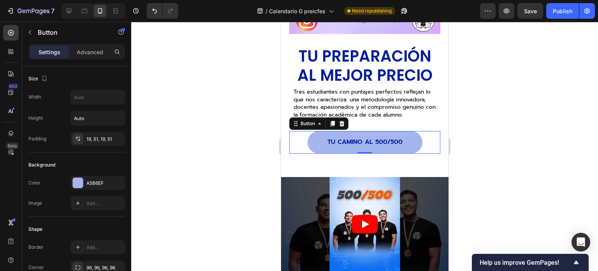
click at [524, 152] on div at bounding box center [364, 146] width 467 height 249
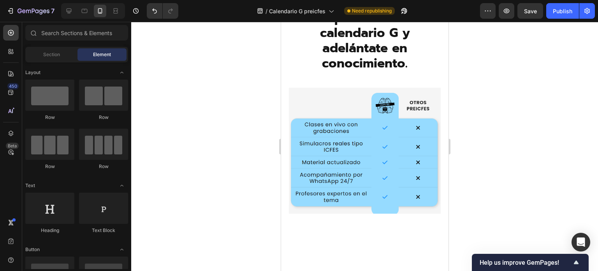
scroll to position [1674, 0]
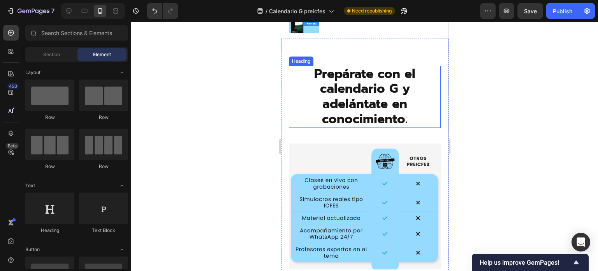
click at [362, 83] on h2 "Prepárate con el calendario G y adelántate en conocimiento." at bounding box center [364, 97] width 152 height 62
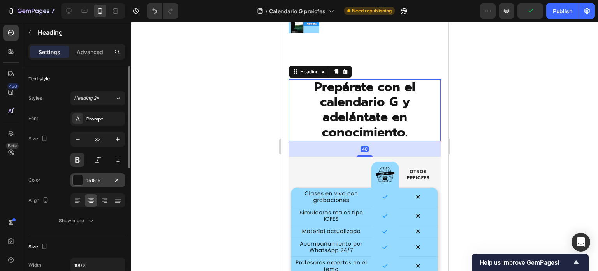
click at [86, 175] on div "151515" at bounding box center [97, 180] width 54 height 14
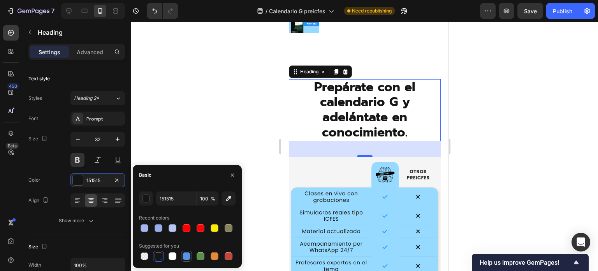
click at [188, 255] on div at bounding box center [187, 256] width 8 height 8
type input "5594E7"
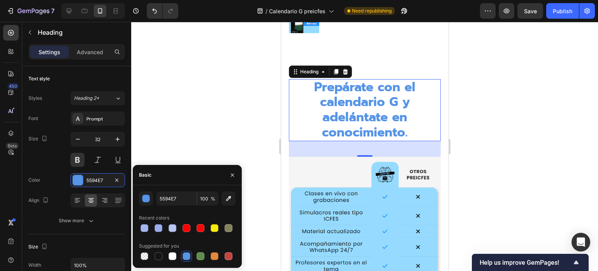
click at [493, 118] on div at bounding box center [364, 146] width 467 height 249
